Goal: Entertainment & Leisure: Browse casually

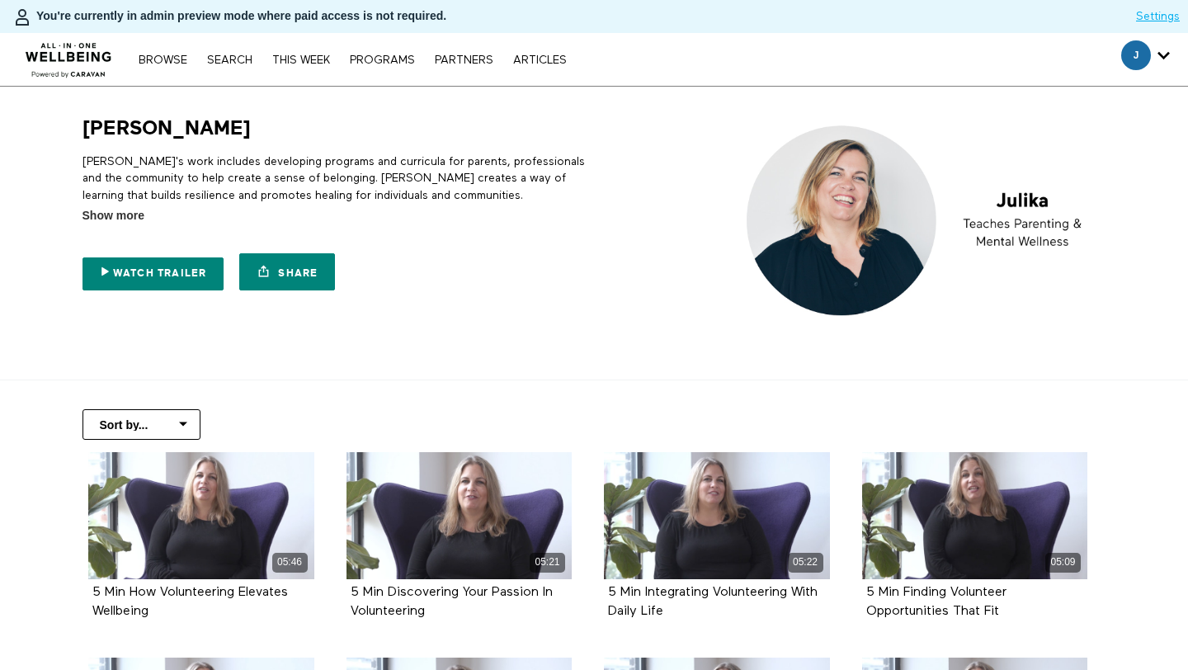
click at [106, 203] on p "[PERSON_NAME]'s work includes developing programs and curricula for parents, pr…" at bounding box center [336, 204] width 506 height 101
click at [111, 211] on span "Show more" at bounding box center [114, 215] width 62 height 17
click at [0, 0] on input "Show more Show less" at bounding box center [0, 0] width 0 height 0
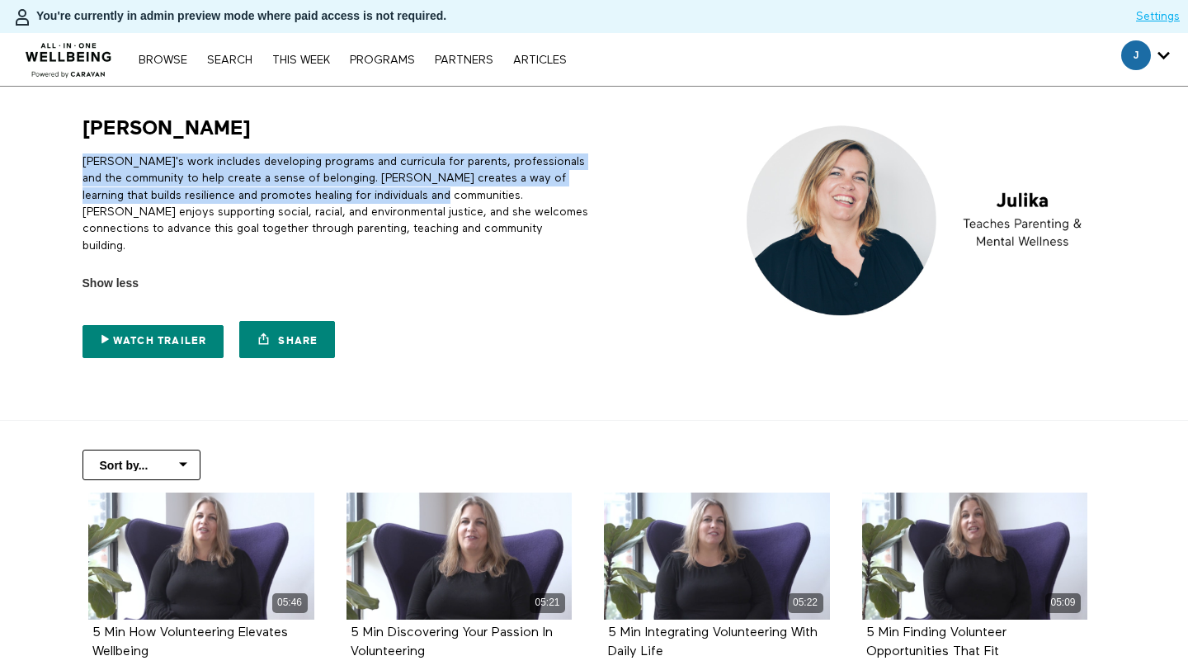
drag, startPoint x: 432, startPoint y: 191, endPoint x: 74, endPoint y: 158, distance: 359.7
click at [74, 158] on div "[PERSON_NAME] [PERSON_NAME]'s work includes developing programs and curricula f…" at bounding box center [331, 241] width 516 height 251
copy p "[PERSON_NAME]'s work includes developing programs and curricula for parents, pr…"
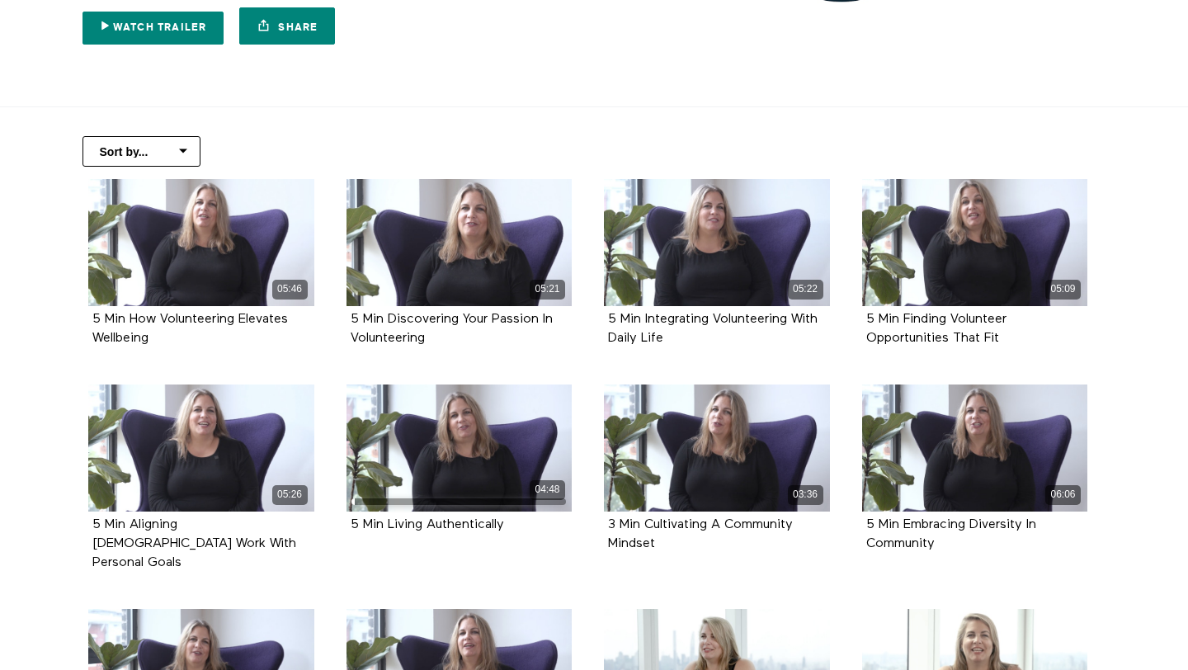
scroll to position [330, 0]
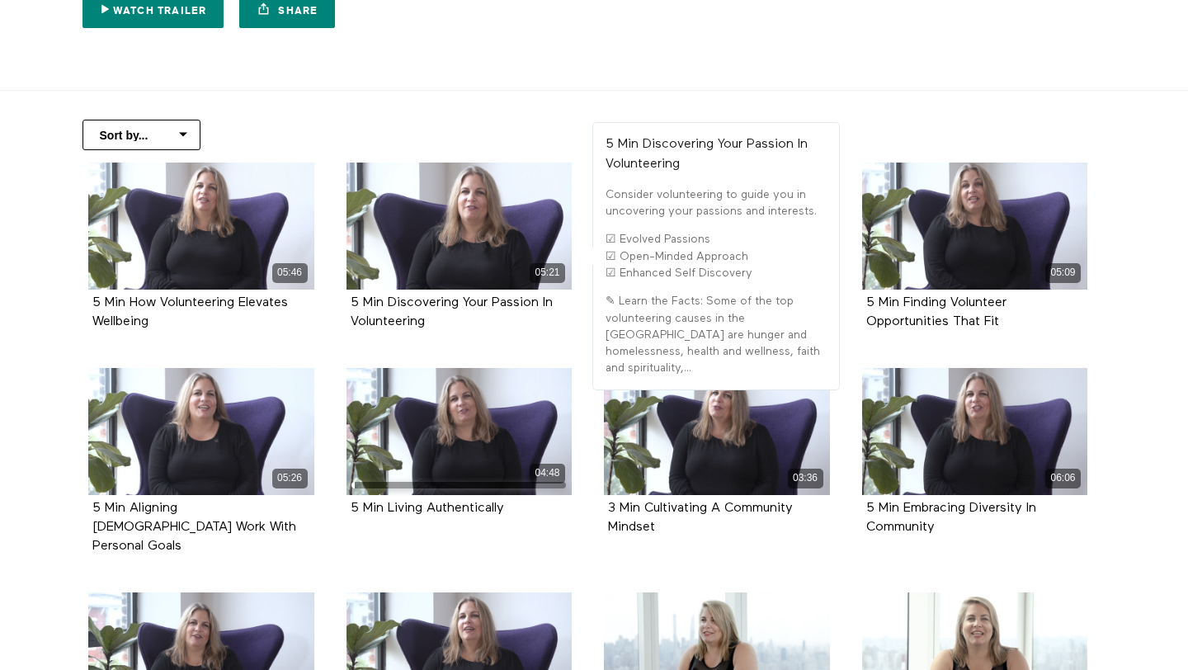
drag, startPoint x: 447, startPoint y: 318, endPoint x: 338, endPoint y: 293, distance: 110.9
click at [338, 293] on div "05:21 5 Min Discovering Your Passion In Volunteering" at bounding box center [460, 259] width 246 height 193
copy strong "5 Min Discovering Your Passion In Volunteering"
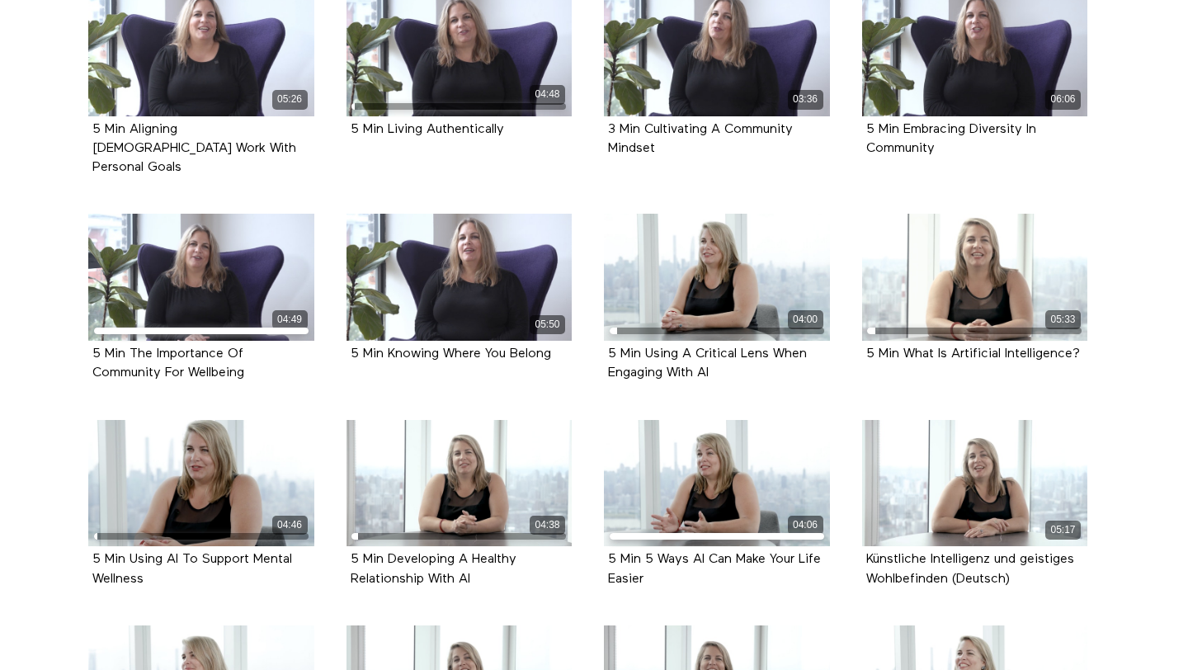
scroll to position [713, 0]
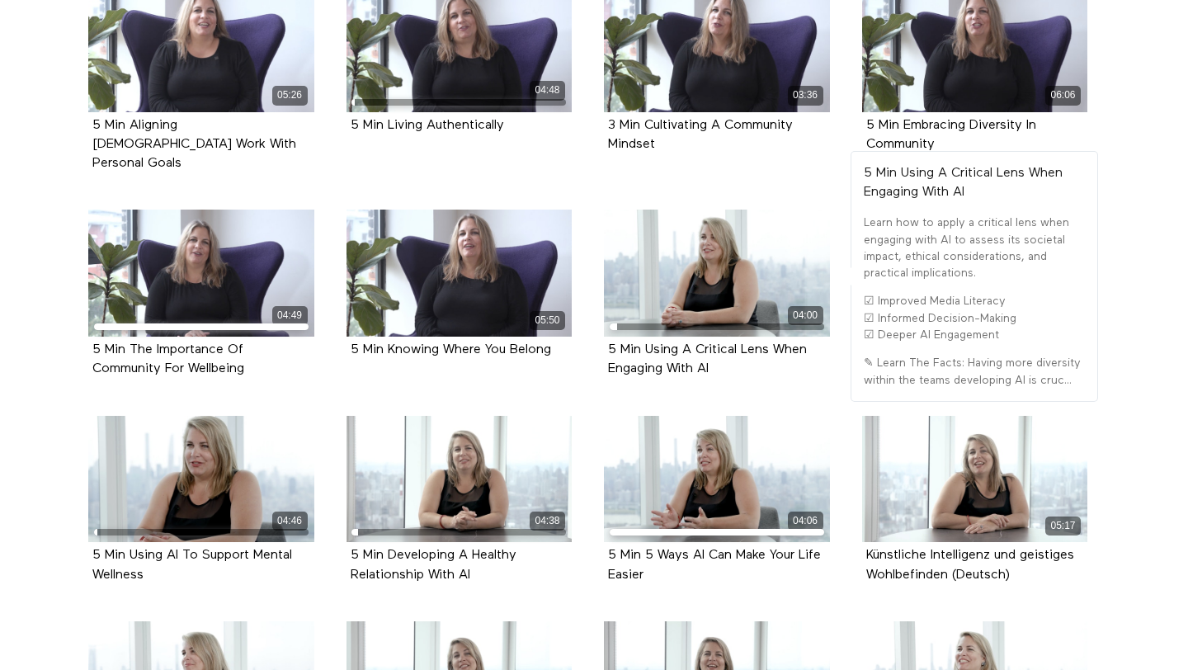
drag, startPoint x: 731, startPoint y: 333, endPoint x: 595, endPoint y: 322, distance: 136.6
click at [595, 322] on div "04:00 5 Min Using A Critical Lens When Engaging With AI" at bounding box center [717, 306] width 246 height 193
copy strong "5 Min Using A Critical Lens When Engaging With AI"
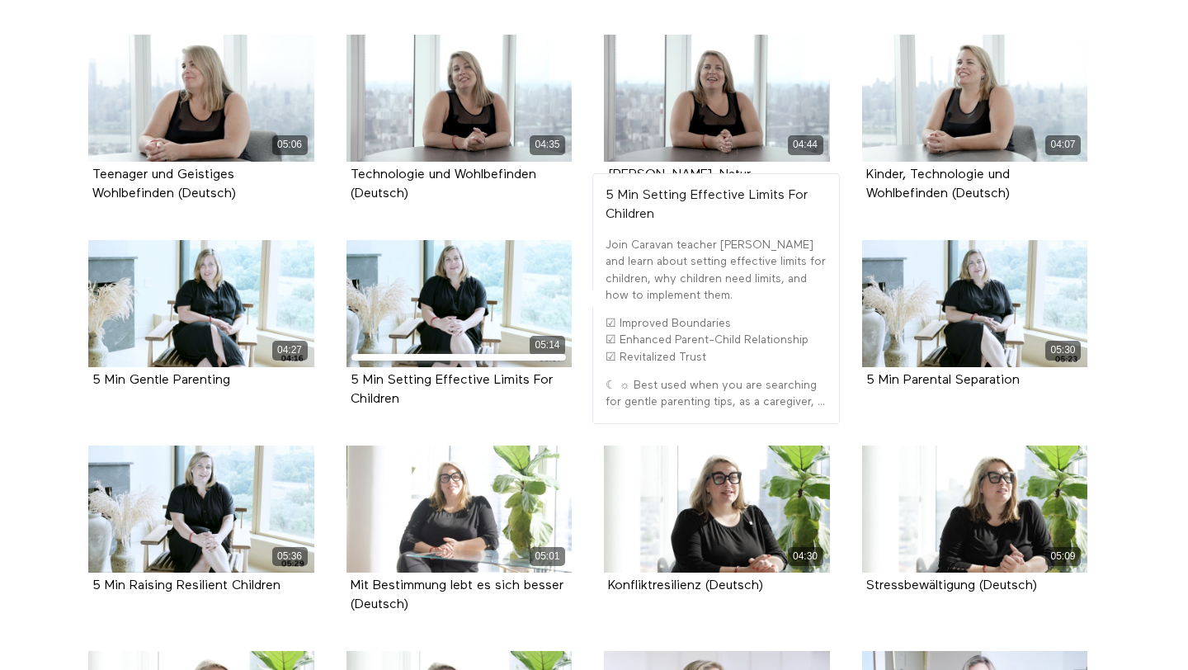
scroll to position [1302, 0]
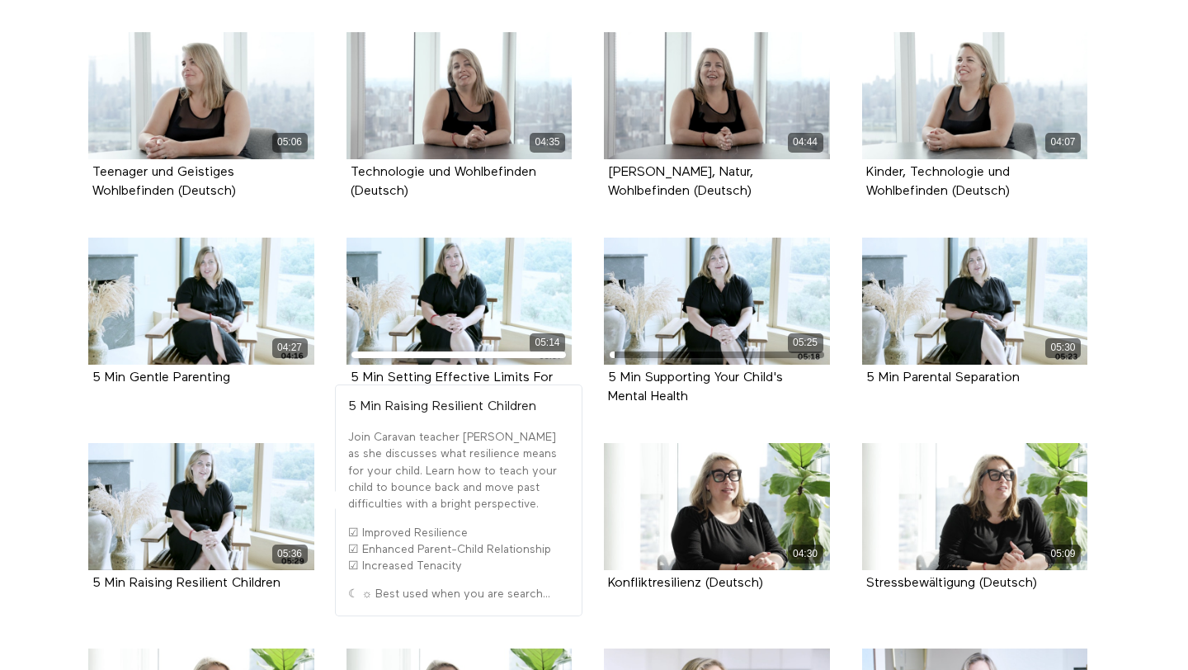
drag, startPoint x: 290, startPoint y: 549, endPoint x: 78, endPoint y: 546, distance: 212.1
click at [78, 546] on li "05:36 5 Min Raising Resilient Children" at bounding box center [202, 536] width 258 height 187
copy strong "5 Min Raising Resilient Children"
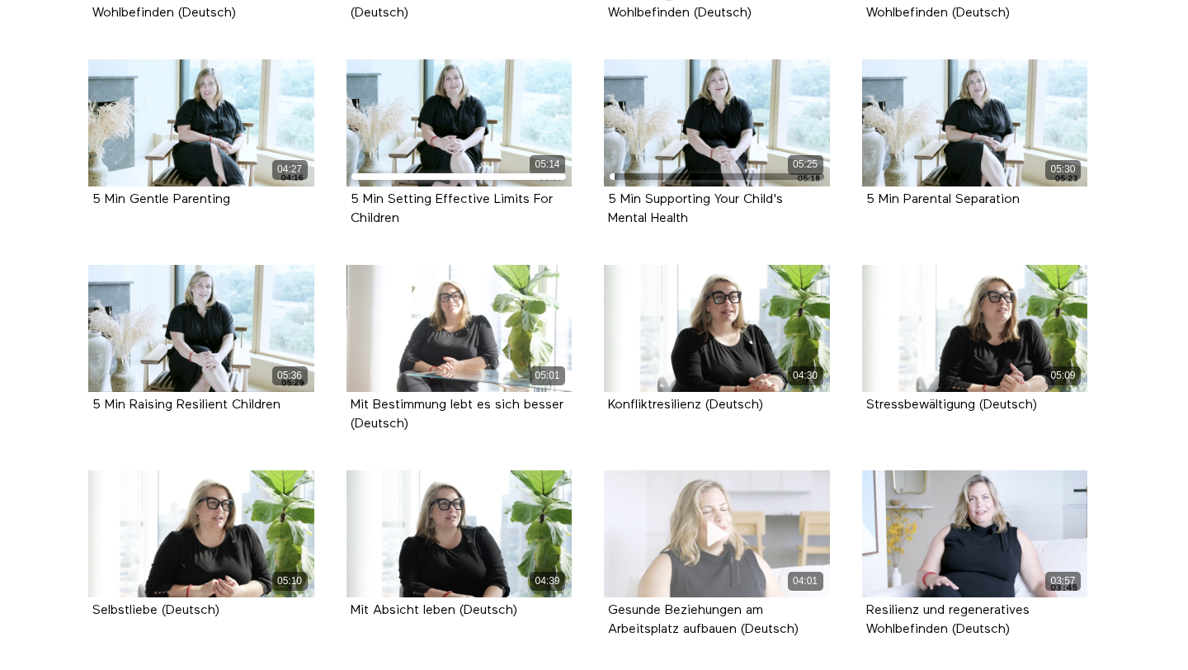
scroll to position [1496, 0]
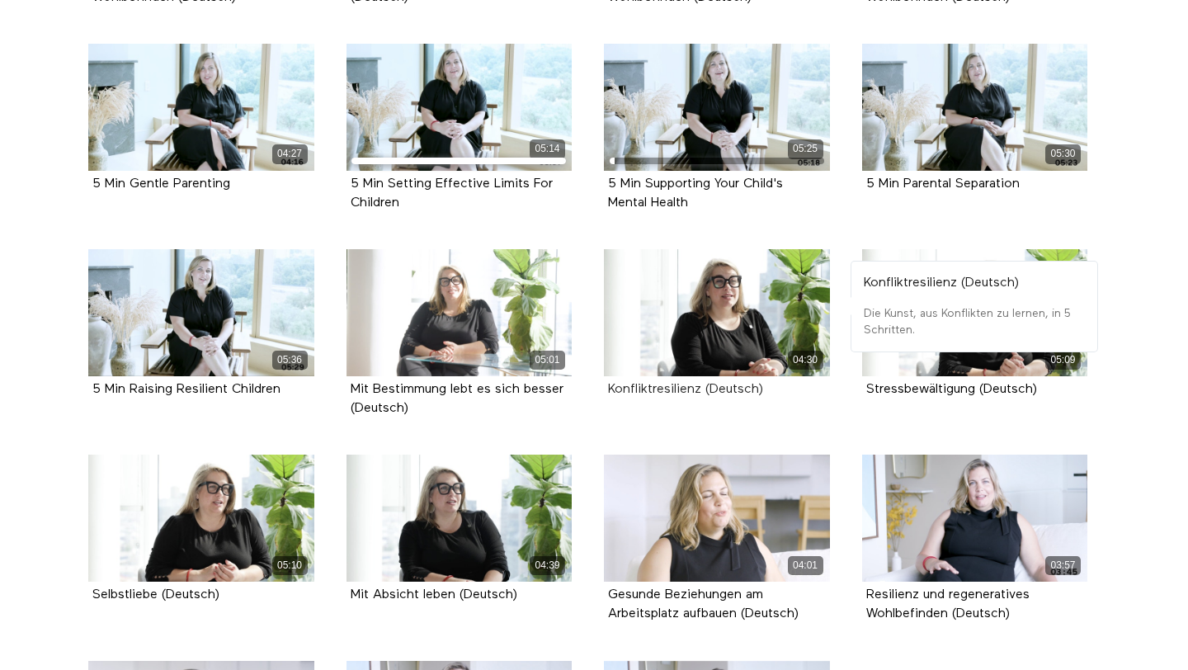
drag, startPoint x: 597, startPoint y: 355, endPoint x: 698, endPoint y: 355, distance: 101.5
click at [698, 355] on div "04:30 Konfliktresilienz (Deutsch)" at bounding box center [717, 336] width 246 height 174
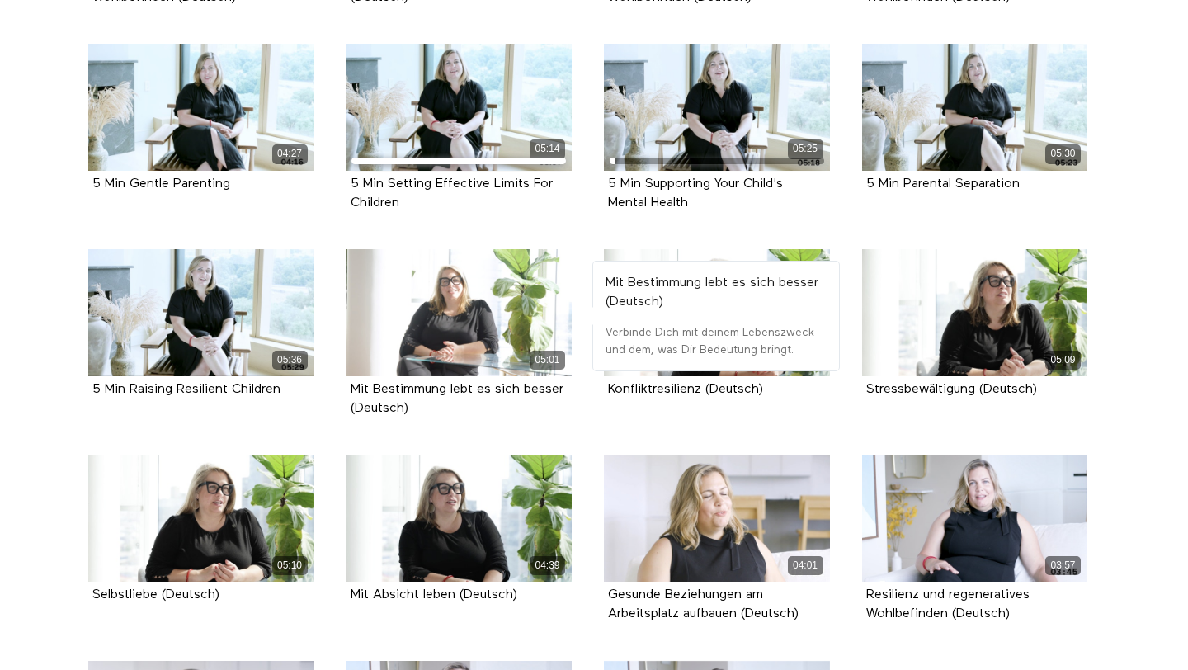
drag, startPoint x: 348, startPoint y: 354, endPoint x: 581, endPoint y: 359, distance: 232.8
click at [581, 359] on div "05:01 Mit Bestimmung lebt es sich besser (Deutsch)" at bounding box center [460, 345] width 246 height 193
copy strong "Mit Bestimmung lebt es sich besser"
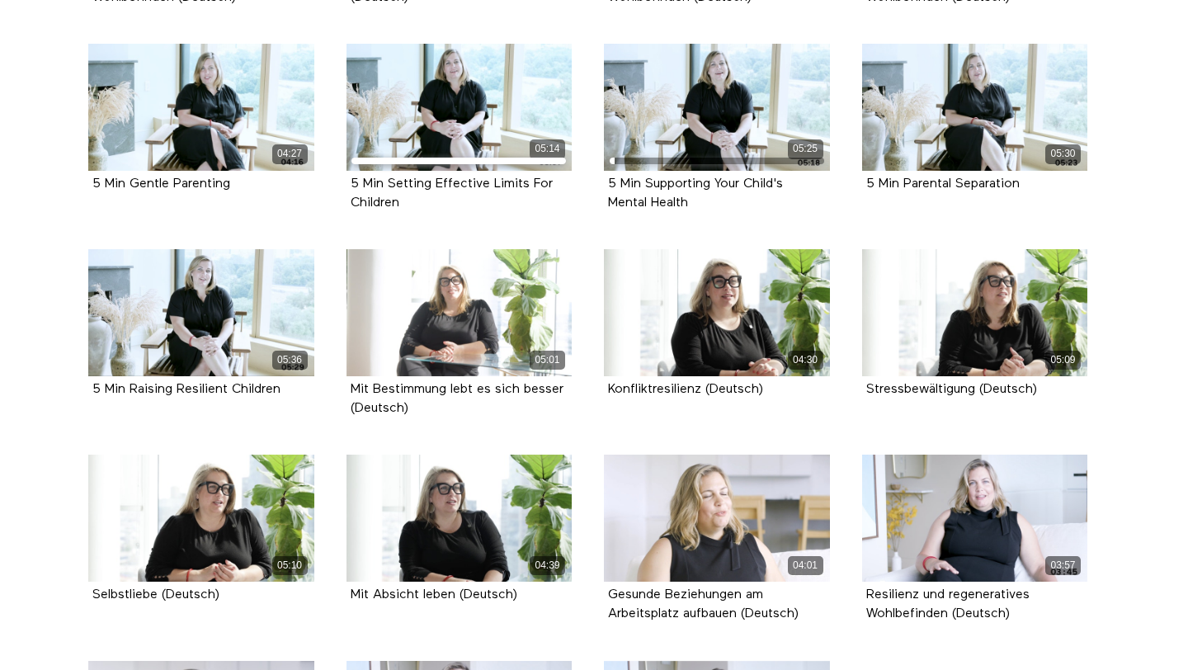
copy strong "Mit Bestimmung lebt es sich besser"
click at [418, 382] on div "Mit Bestimmung lebt es sich besser (Deutsch)" at bounding box center [460, 399] width 218 height 38
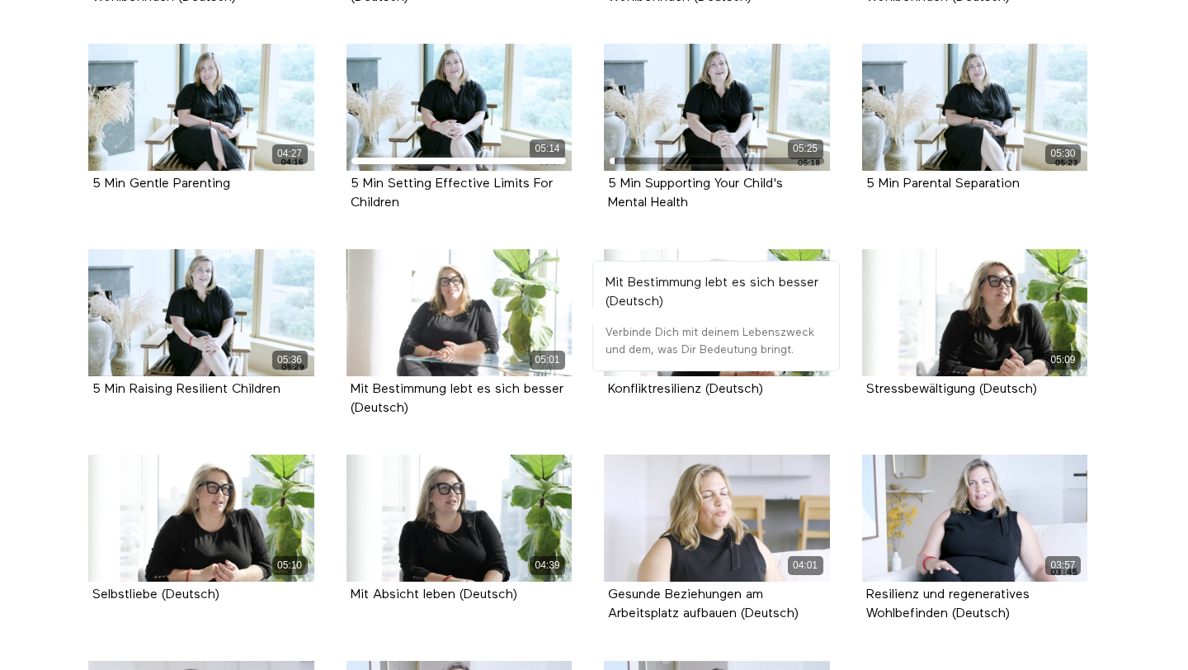
drag, startPoint x: 426, startPoint y: 380, endPoint x: 345, endPoint y: 359, distance: 83.5
click at [345, 359] on div "05:01 Mit Bestimmung lebt es sich besser (Deutsch)" at bounding box center [460, 345] width 246 height 193
copy strong "Mit Bestimmung lebt es sich besser (Deutsch)"
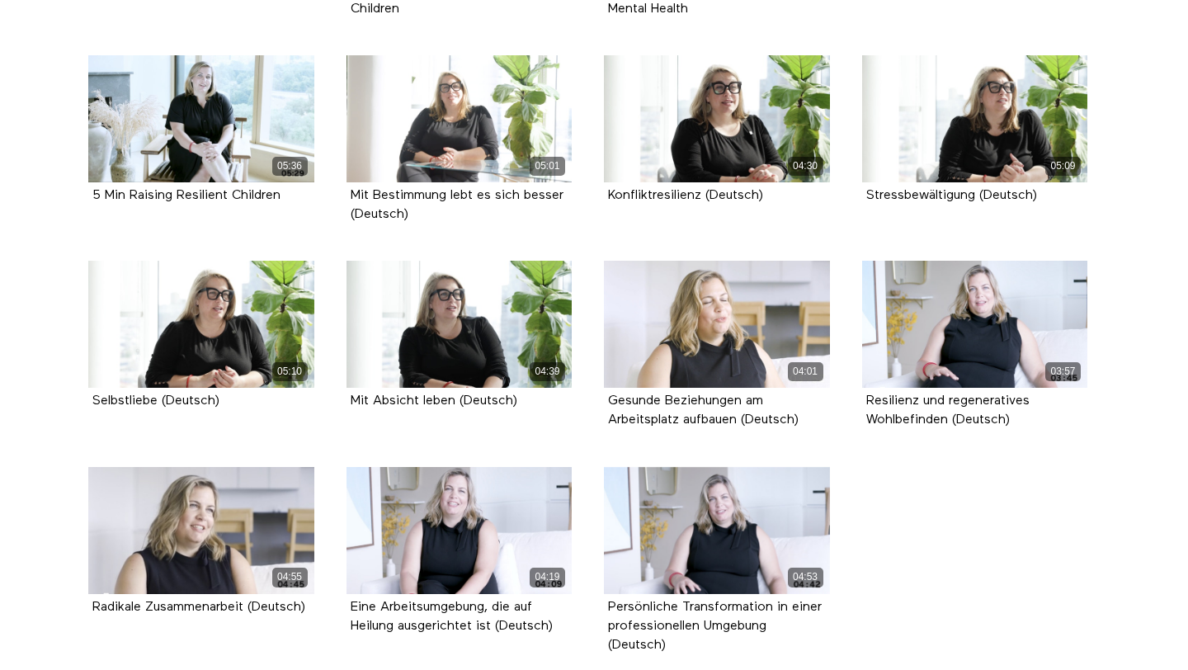
scroll to position [1706, 0]
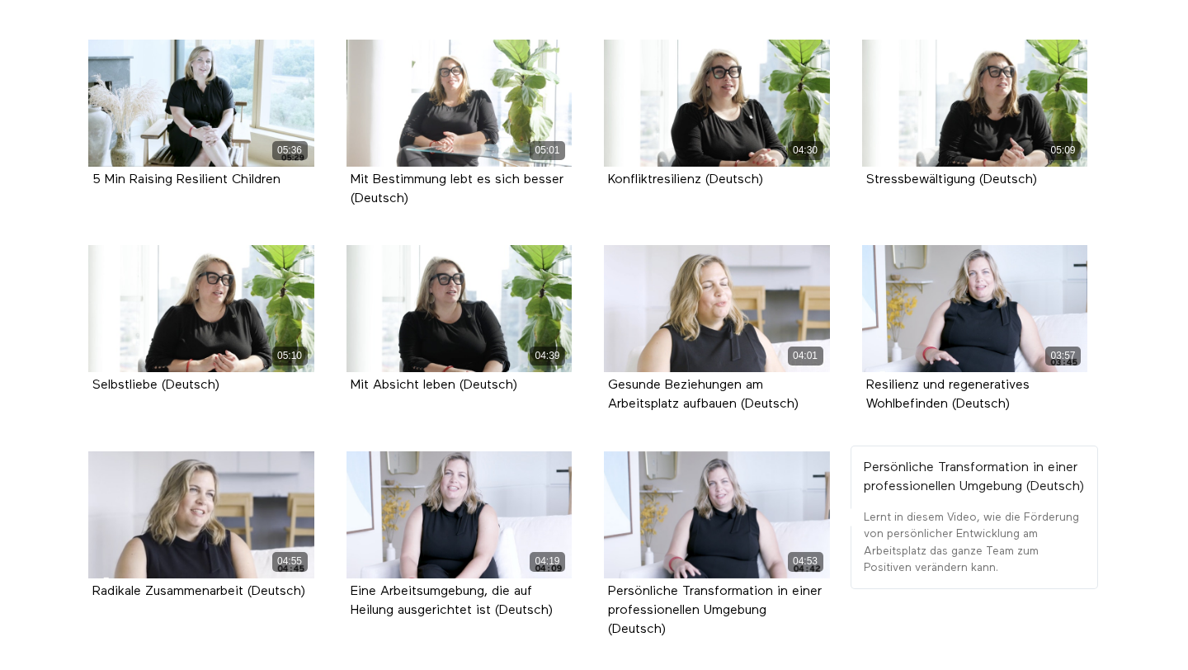
drag, startPoint x: 796, startPoint y: 581, endPoint x: 598, endPoint y: 563, distance: 198.1
click at [598, 563] on div "04:53 Persönliche Transformation in einer professionellen Umgebung (Deutsch)" at bounding box center [717, 557] width 246 height 212
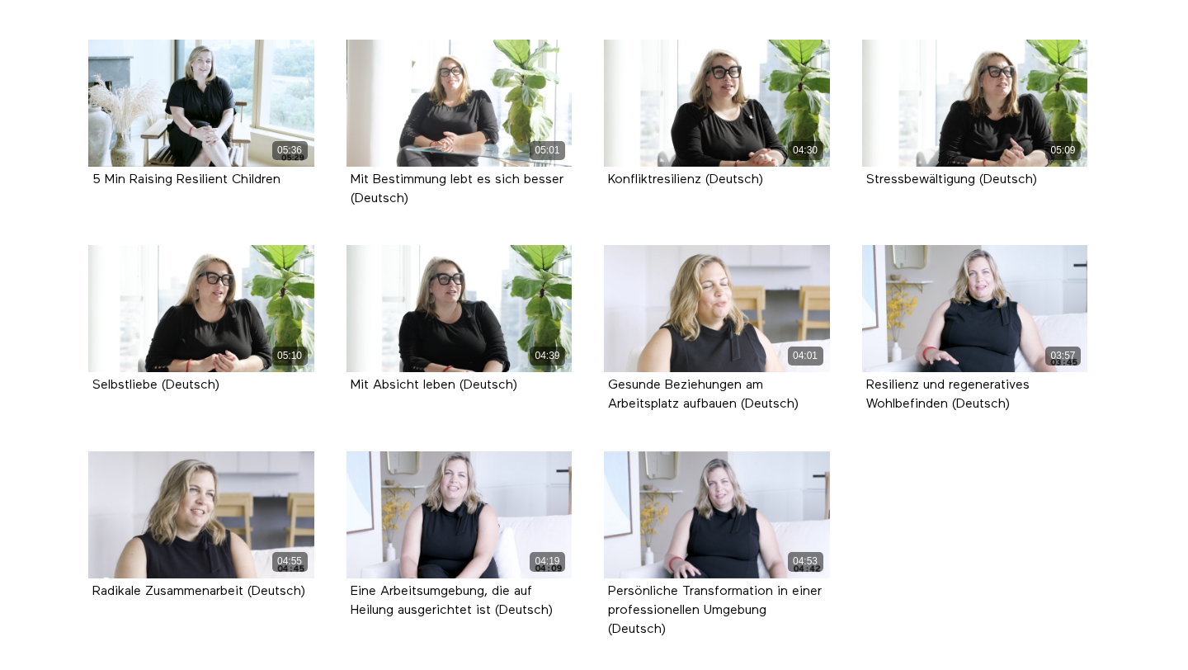
click at [250, 583] on div "Radikale Zusammenarbeit (Deutsch)" at bounding box center [201, 592] width 218 height 19
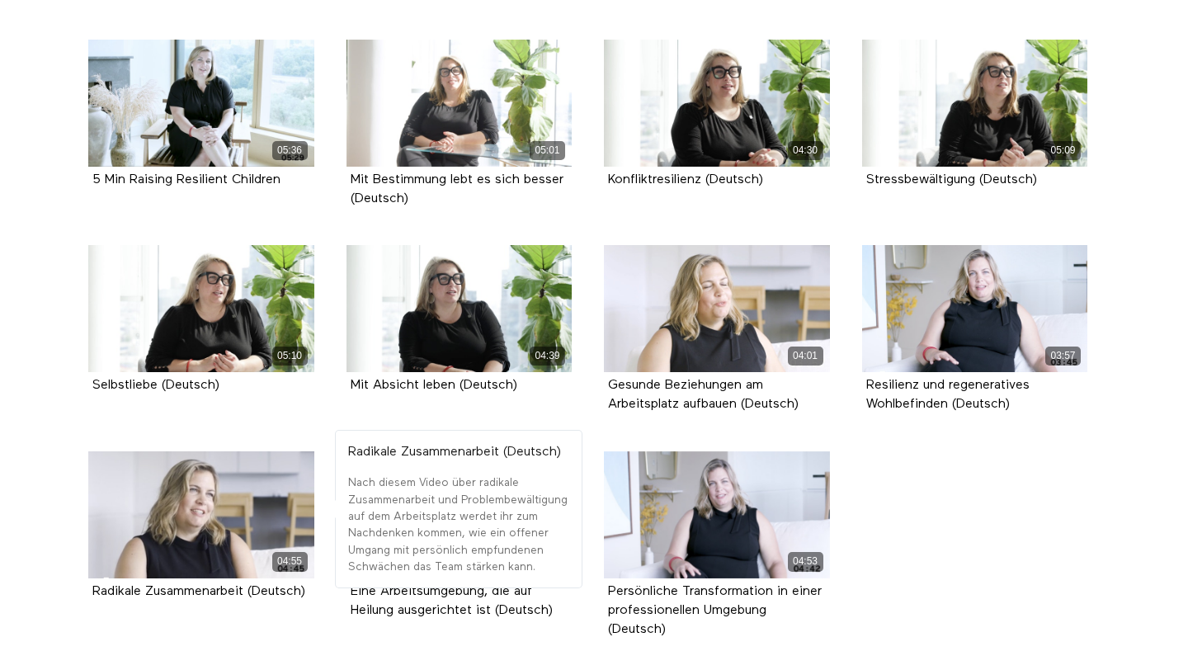
drag, startPoint x: 277, startPoint y: 562, endPoint x: 69, endPoint y: 563, distance: 208.0
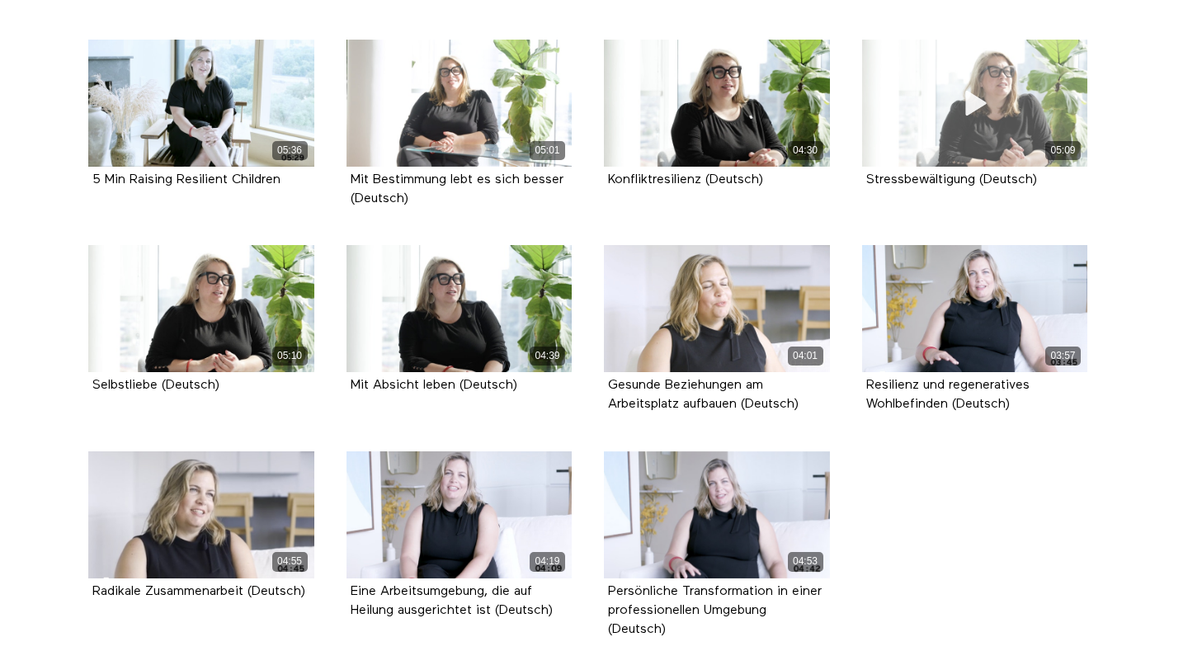
copy strong "Radikale Zusammenarbeit"
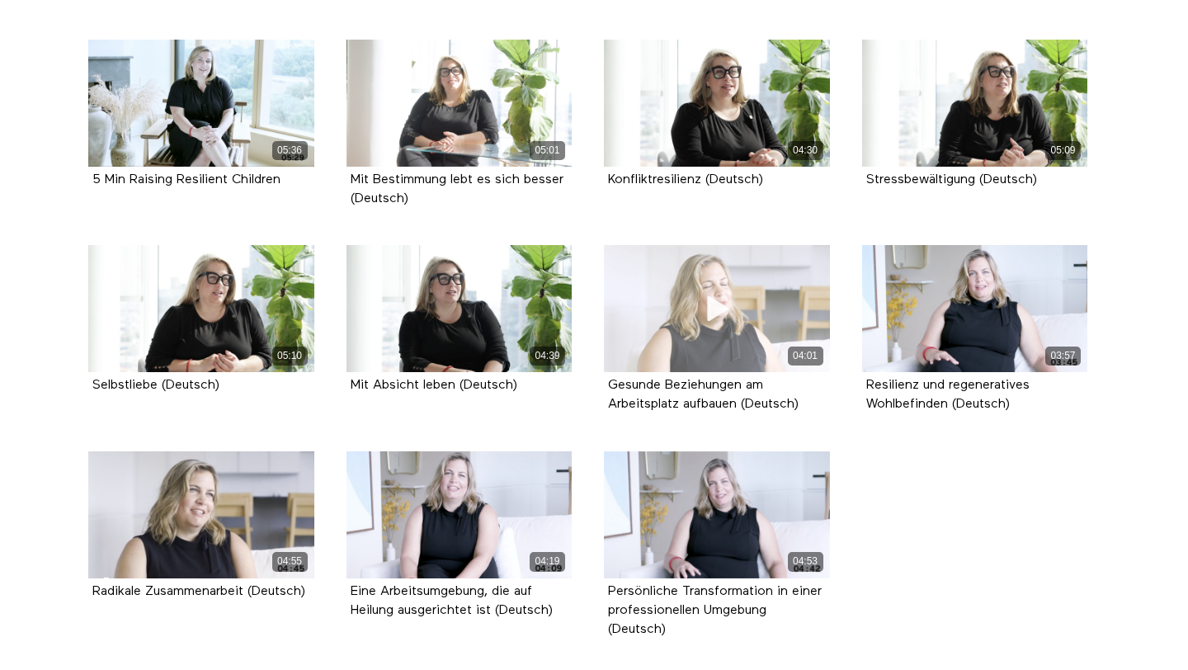
scroll to position [1705, 0]
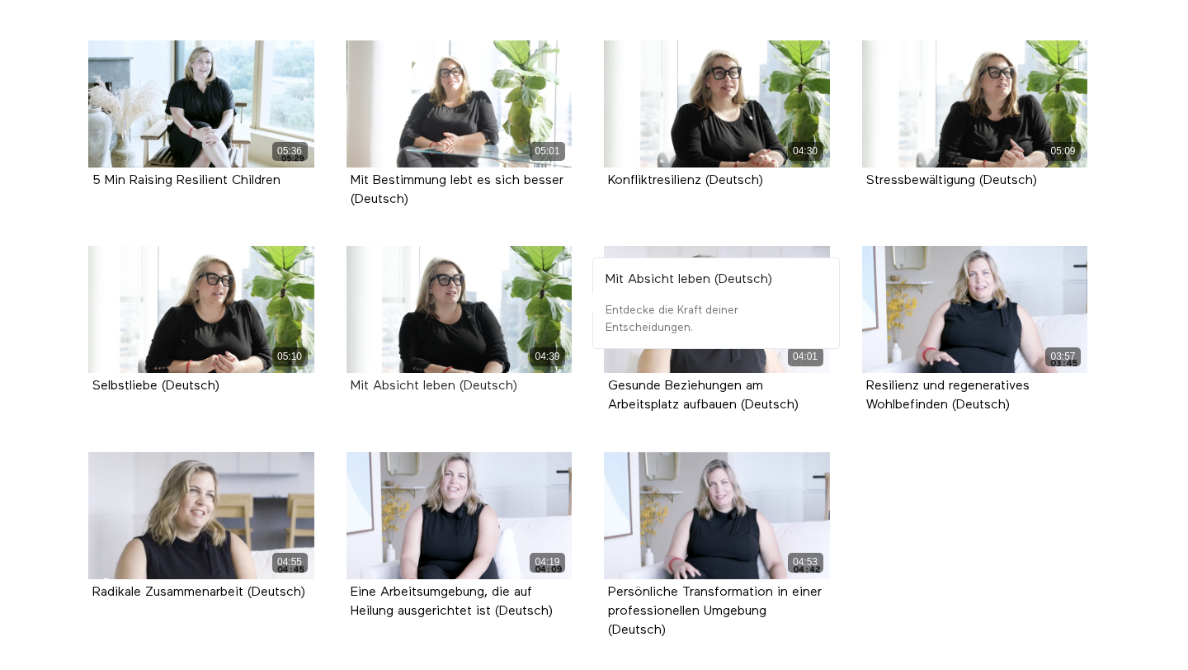
drag, startPoint x: 344, startPoint y: 357, endPoint x: 460, endPoint y: 356, distance: 115.5
click at [460, 356] on div "04:39 Mit Absicht leben (Deutsch)" at bounding box center [460, 333] width 246 height 174
copy strong "Mit Absicht leben"
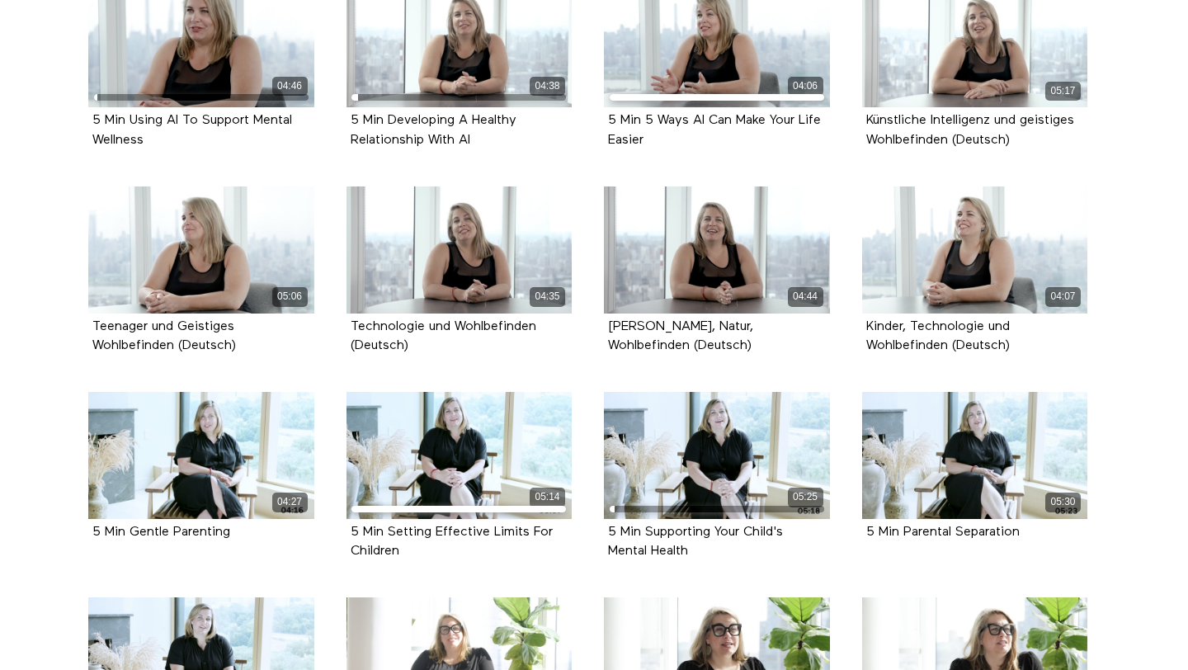
scroll to position [1134, 0]
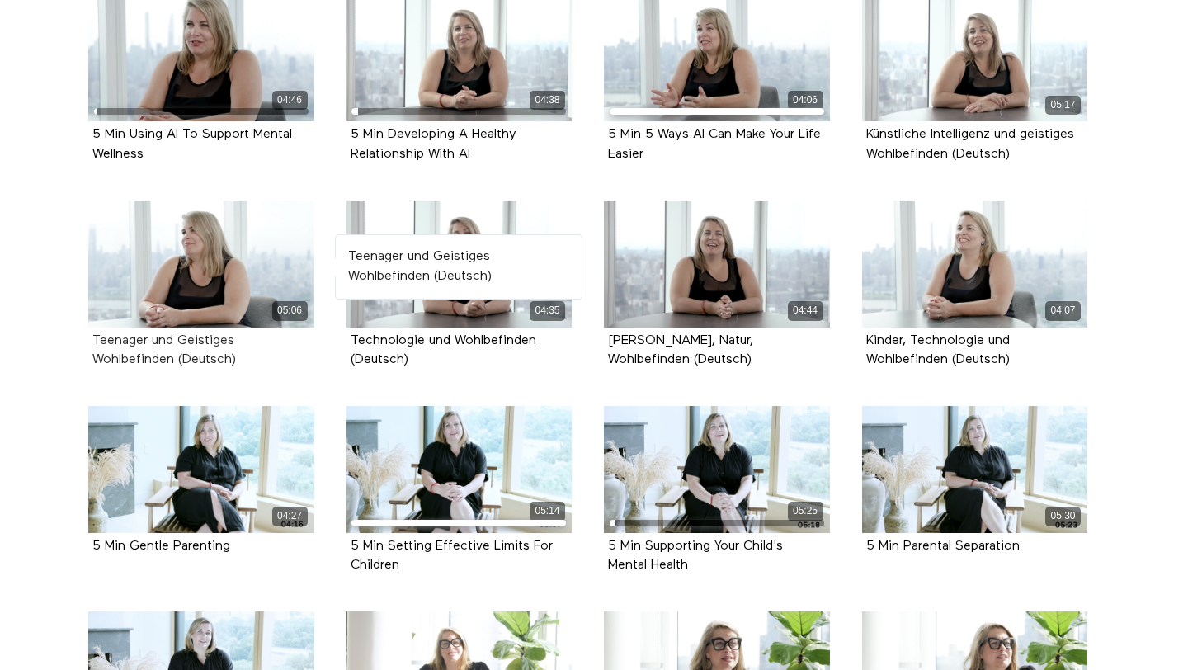
drag, startPoint x: 88, startPoint y: 304, endPoint x: 176, endPoint y: 324, distance: 89.9
click at [176, 328] on div "Teenager und Geistiges Wohlbefinden (Deutsch)" at bounding box center [201, 351] width 226 height 46
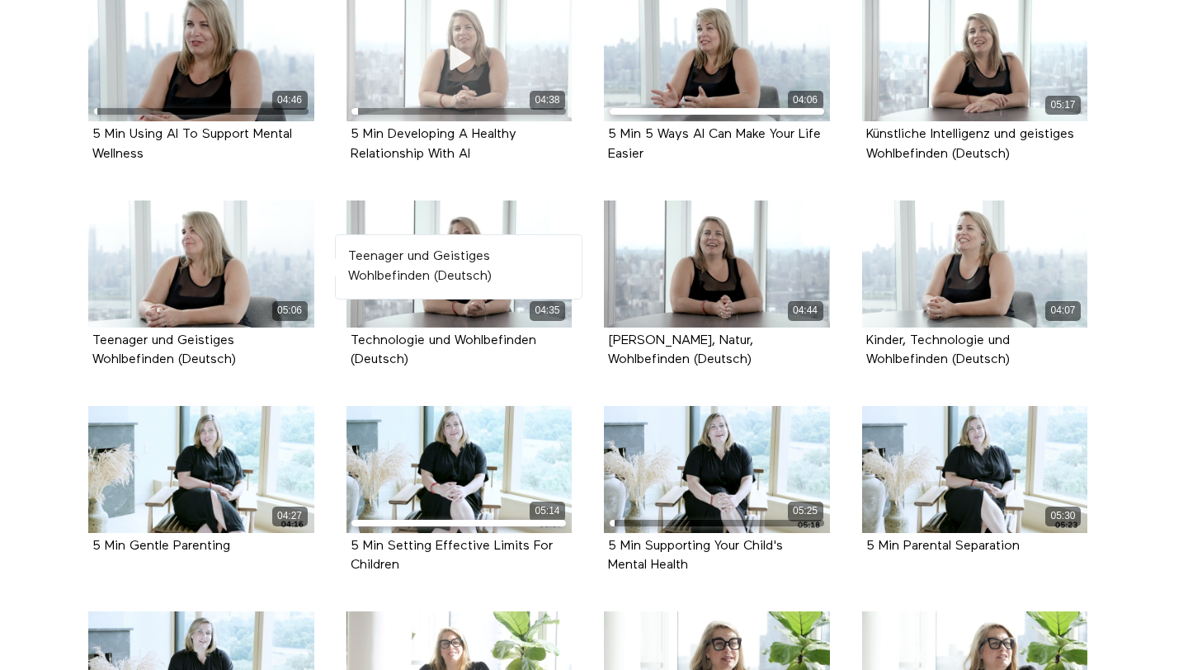
copy strong "Teenager und Geistiges Wohlbefinden"
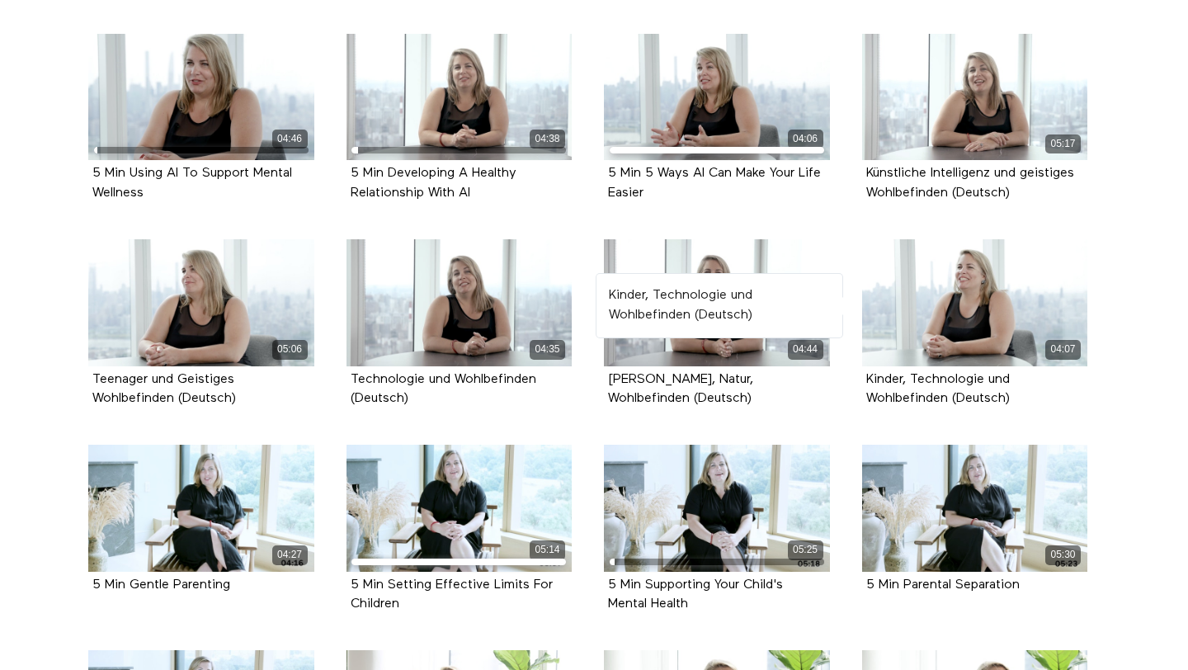
scroll to position [1094, 0]
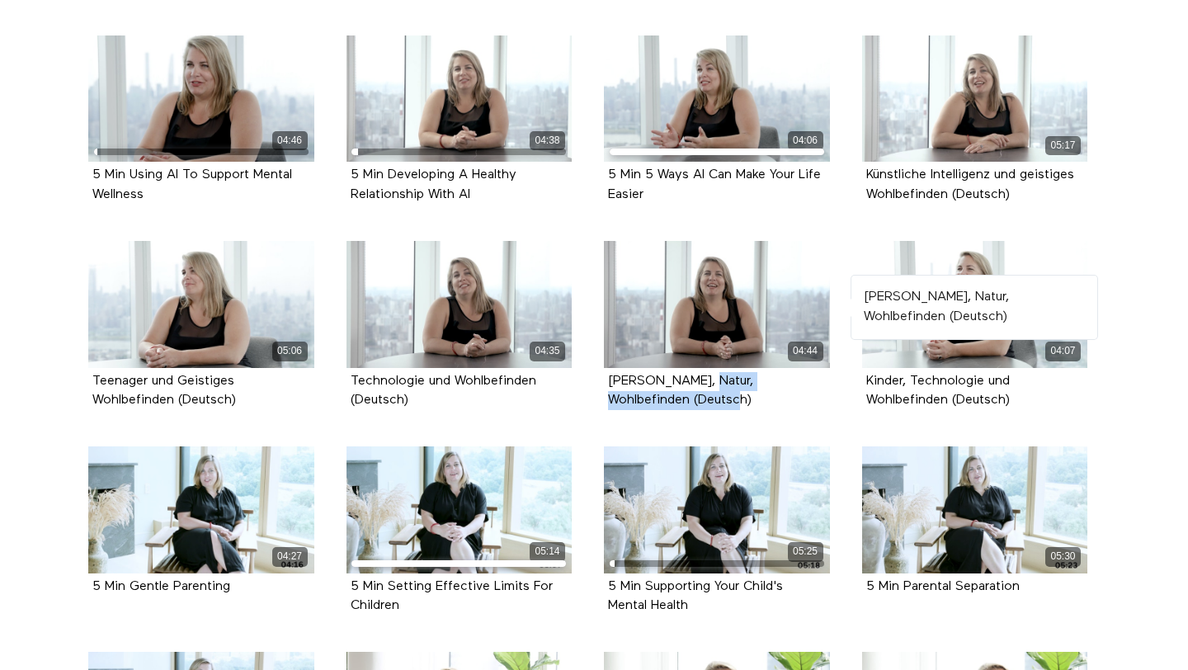
drag, startPoint x: 809, startPoint y: 347, endPoint x: 606, endPoint y: 347, distance: 203.0
click at [606, 368] on div "[PERSON_NAME], Natur, Wohlbefinden (Deutsch)" at bounding box center [717, 391] width 226 height 46
click at [793, 372] on div "[PERSON_NAME], Natur, Wohlbefinden (Deutsch)" at bounding box center [717, 391] width 218 height 38
drag, startPoint x: 605, startPoint y: 346, endPoint x: 794, endPoint y: 350, distance: 189.0
click at [794, 368] on div "[PERSON_NAME], Natur, Wohlbefinden (Deutsch)" at bounding box center [717, 391] width 226 height 46
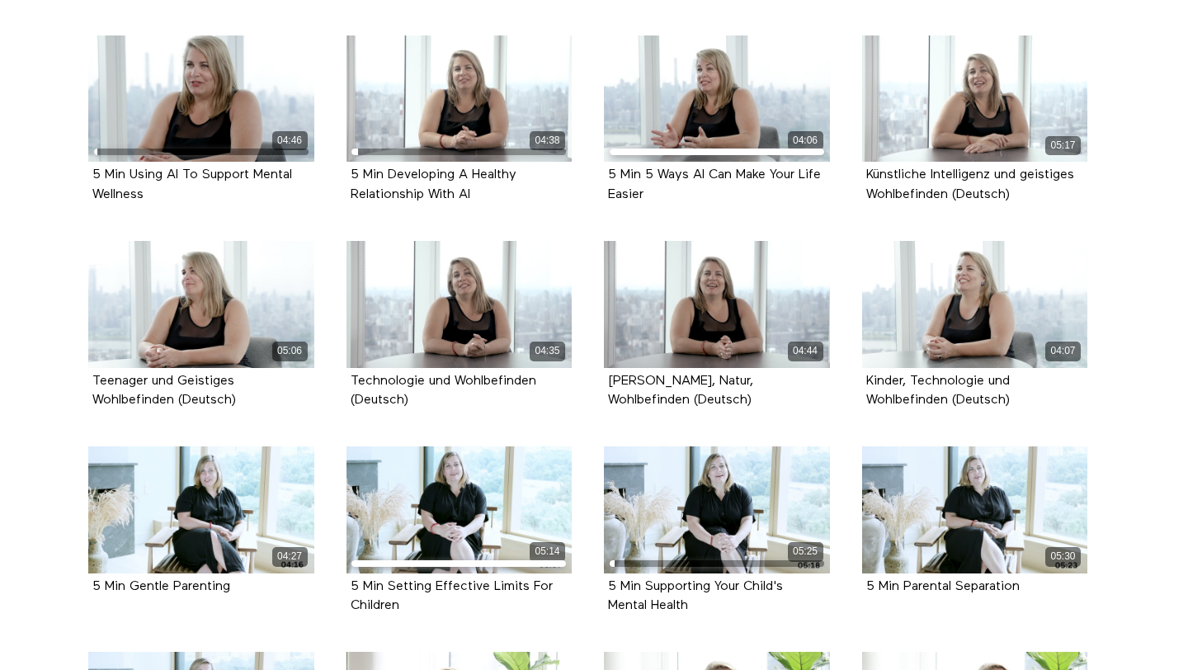
click at [713, 372] on div "[PERSON_NAME], Natur, Wohlbefinden (Deutsch)" at bounding box center [717, 391] width 218 height 38
drag, startPoint x: 713, startPoint y: 370, endPoint x: 607, endPoint y: 341, distance: 109.5
click at [608, 372] on div "[PERSON_NAME], Natur, Wohlbefinden (Deutsch)" at bounding box center [717, 391] width 218 height 38
